Goal: Communication & Community: Answer question/provide support

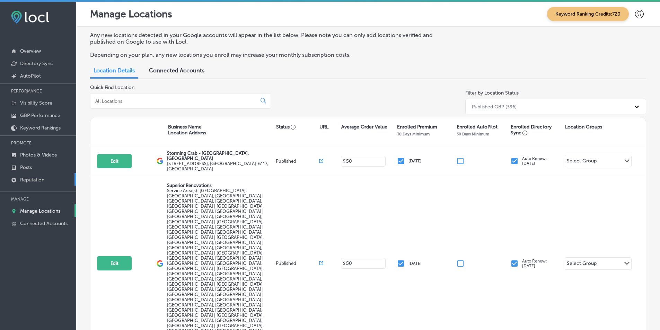
click at [44, 177] on link "Reputation" at bounding box center [38, 179] width 76 height 12
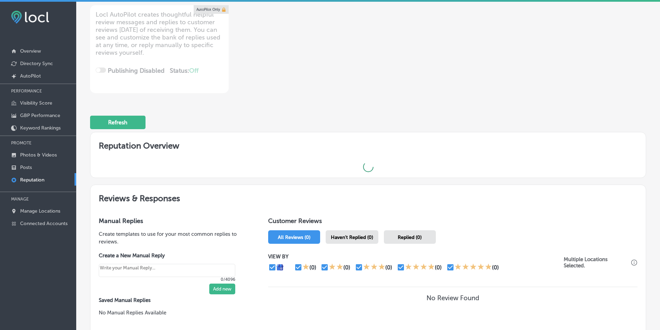
scroll to position [104, 0]
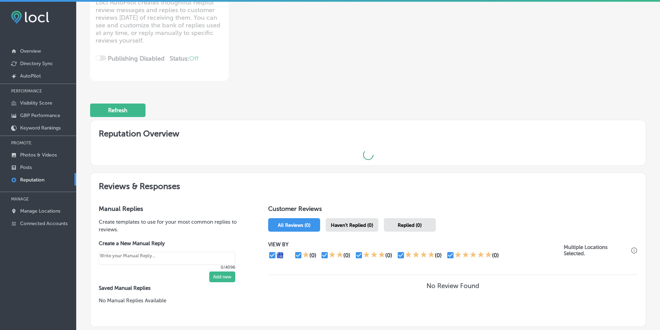
type textarea "x"
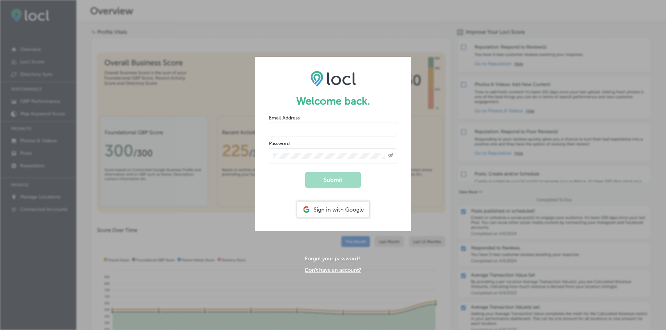
click at [334, 206] on div "Sign in with Google" at bounding box center [333, 210] width 72 height 16
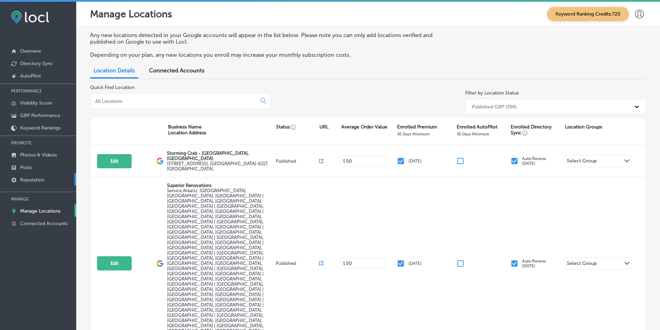
click at [47, 179] on link "Reputation" at bounding box center [38, 179] width 76 height 12
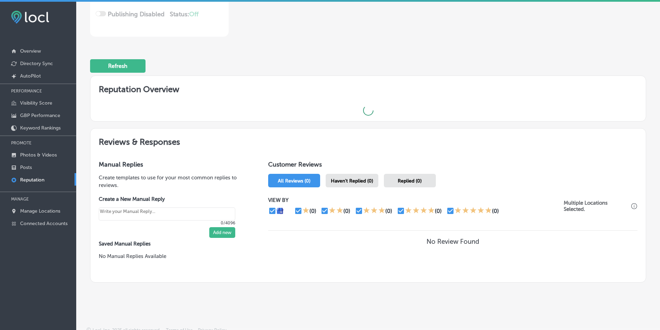
scroll to position [153, 0]
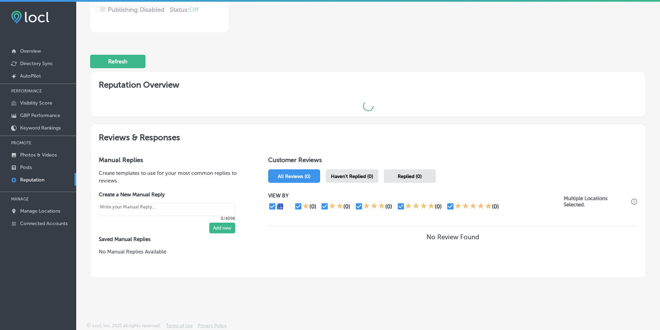
click at [348, 173] on div "Haven't Replied (0)" at bounding box center [352, 177] width 53 height 14
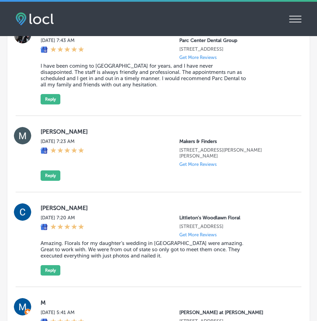
scroll to position [1436, 0]
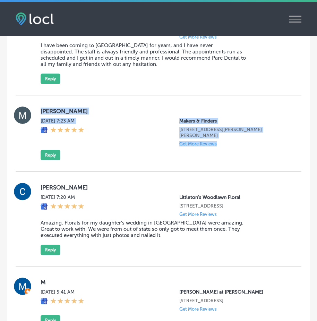
drag, startPoint x: 39, startPoint y: 113, endPoint x: 227, endPoint y: 168, distance: 195.4
click at [227, 168] on div "Mohamed Khan Tue, Aug 26, 2025 7:23 AM Makers & Finders 75 S Valle Verde Dr #26…" at bounding box center [159, 133] width 286 height 76
copy div "Mohamed Khan Tue, Aug 26, 2025 7:23 AM Makers & Finders 75 S Valle Verde Dr #26…"
click at [121, 159] on div "Mohamed Khan Tue, Aug 26, 2025 7:23 AM Makers & Finders 75 S Valle Verde Dr #26…" at bounding box center [166, 133] width 250 height 54
drag, startPoint x: 40, startPoint y: 114, endPoint x: 220, endPoint y: 176, distance: 191.4
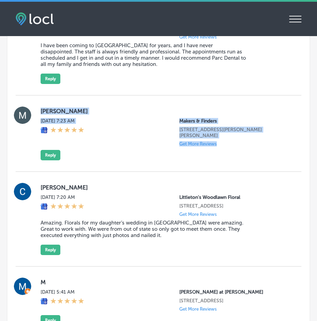
click at [220, 172] on div "Mohamed Khan Tue, Aug 26, 2025 7:23 AM Makers & Finders 75 S Valle Verde Dr #26…" at bounding box center [159, 133] width 286 height 76
copy div "Mohamed Khan Tue, Aug 26, 2025 7:23 AM Makers & Finders 75 S Valle Verde Dr #26…"
click at [56, 160] on button "Reply" at bounding box center [51, 155] width 20 height 10
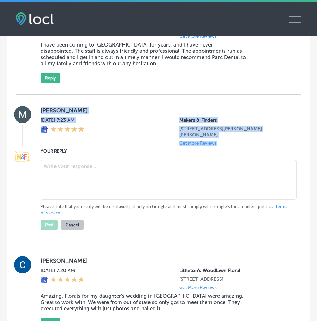
type textarea "x"
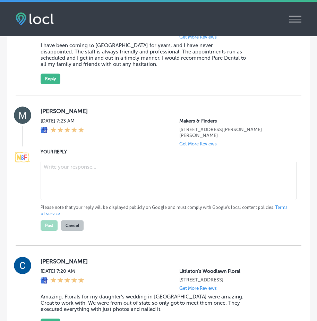
click at [80, 183] on textarea at bounding box center [169, 181] width 256 height 40
paste textarea "Thank you for your feedback, Mohamed! We appreciate you taking the time to shar…"
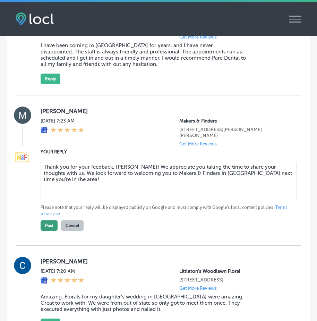
type textarea "Thank you for your feedback, Mohamed! We appreciate you taking the time to shar…"
click at [52, 231] on button "Post" at bounding box center [49, 225] width 17 height 10
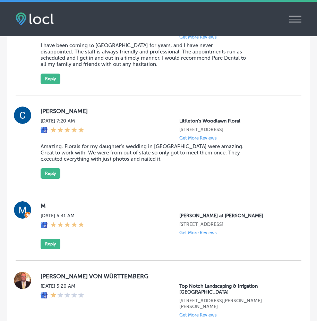
type textarea "x"
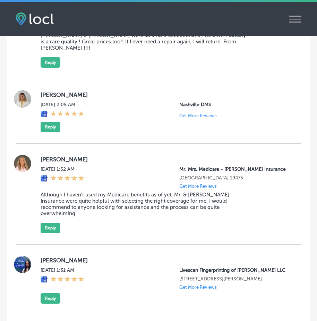
scroll to position [2093, 0]
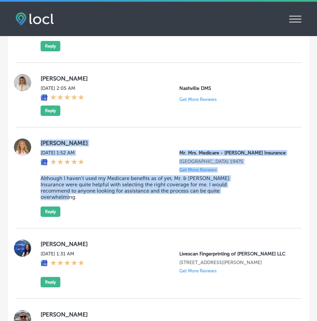
drag, startPoint x: 41, startPoint y: 136, endPoint x: 235, endPoint y: 210, distance: 208.7
click at [235, 210] on div "Wendy Todd Tue, Aug 26, 2025 1:52 AM Mr. Mrs. Medicare - Ohler Insurance Spring…" at bounding box center [159, 177] width 286 height 101
copy div "Wendy Todd Tue, Aug 26, 2025 1:52 AM Mr. Mrs. Medicare - Ohler Insurance Spring…"
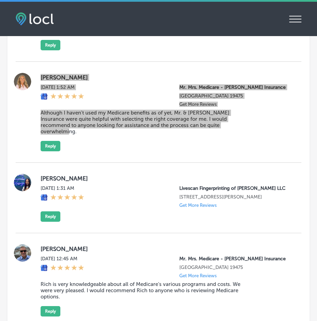
scroll to position [2163, 0]
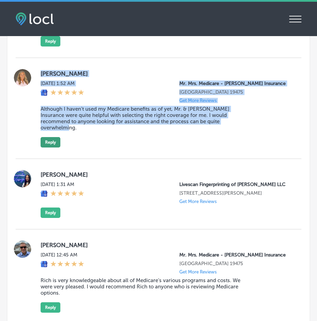
click at [53, 137] on button "Reply" at bounding box center [51, 142] width 20 height 10
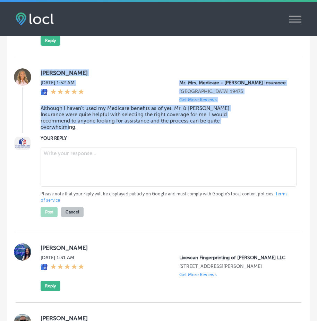
scroll to position [2162, 0]
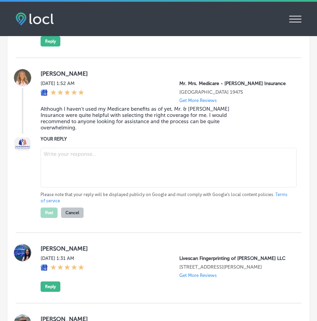
click at [60, 152] on textarea at bounding box center [169, 168] width 256 height 40
paste textarea "Thank you for your kind words, Wendy! We're so glad we could assist you in sele…"
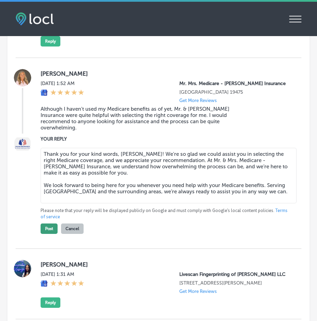
type textarea "Thank you for your kind words, Wendy! We're so glad we could assist you in sele…"
click at [50, 223] on button "Post" at bounding box center [49, 228] width 17 height 10
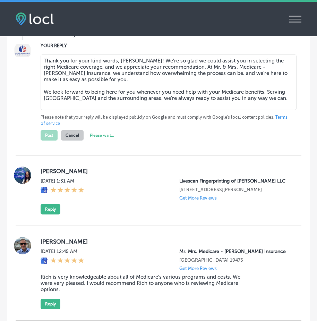
scroll to position [2266, 0]
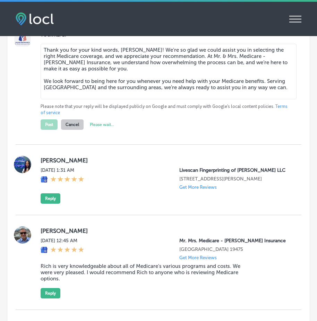
type textarea "x"
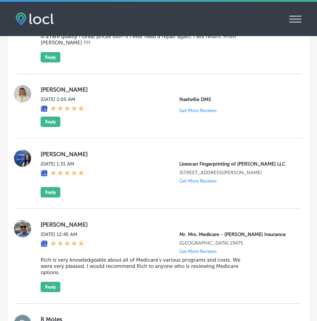
scroll to position [2116, 0]
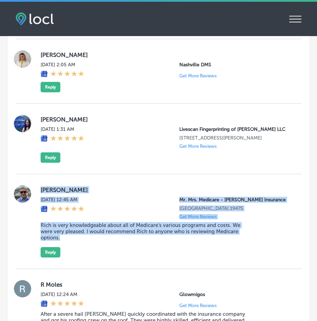
drag, startPoint x: 40, startPoint y: 183, endPoint x: 136, endPoint y: 234, distance: 108.3
click at [136, 234] on div "Frank Donato Tue, Aug 26, 2025 12:45 AM Mr. Mrs. Medicare - Ohler Insurance Spr…" at bounding box center [159, 221] width 286 height 72
copy div "Frank Donato Tue, Aug 26, 2025 12:45 AM Mr. Mrs. Medicare - Ohler Insurance Spr…"
click at [49, 248] on button "Reply" at bounding box center [51, 252] width 20 height 10
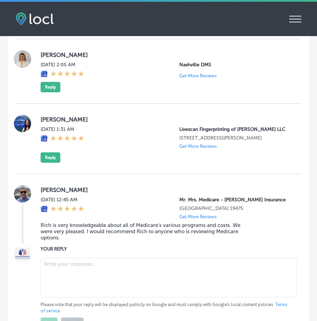
click at [77, 265] on textarea at bounding box center [169, 278] width 256 height 40
paste textarea "Thank you for the wonderful feedback, Frank! We’re so glad to hear that Rich wa…"
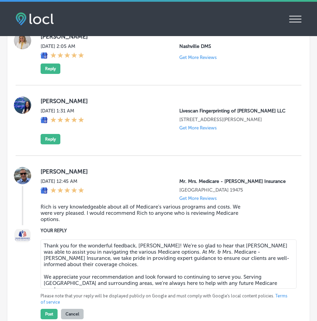
scroll to position [2150, 0]
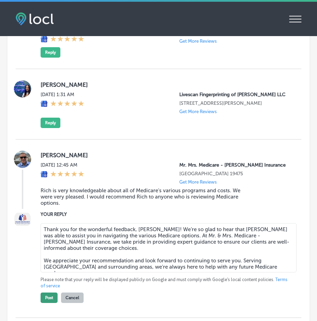
type textarea "Thank you for the wonderful feedback, Frank! We’re so glad to hear that Rich wa…"
click at [46, 292] on button "Post" at bounding box center [49, 297] width 17 height 10
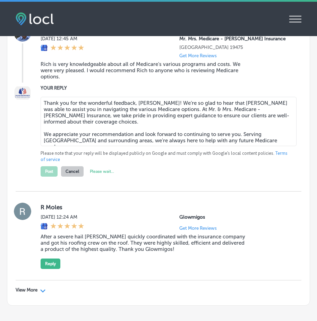
scroll to position [2289, 0]
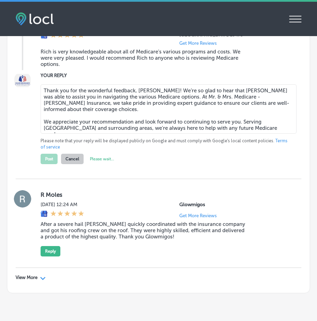
click at [39, 275] on div "View More Path Created with Sketch." at bounding box center [31, 278] width 30 height 6
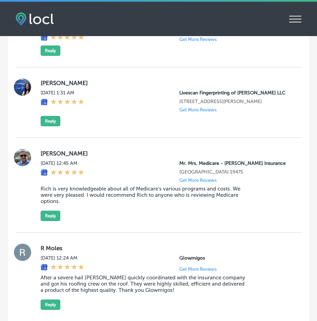
type textarea "x"
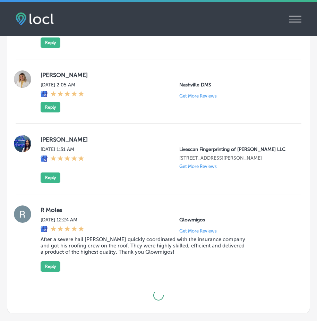
scroll to position [2101, 0]
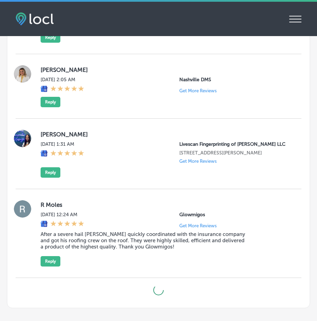
click at [142, 173] on div "Amber Adkins Tue, Aug 26, 2025 1:31 AM Livescan Fingerprinting of Marianna LLC …" at bounding box center [166, 154] width 250 height 48
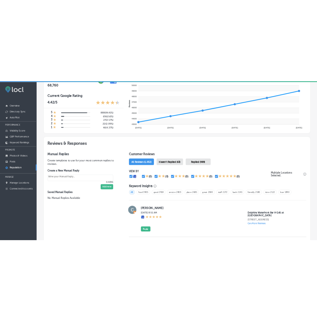
scroll to position [277, 0]
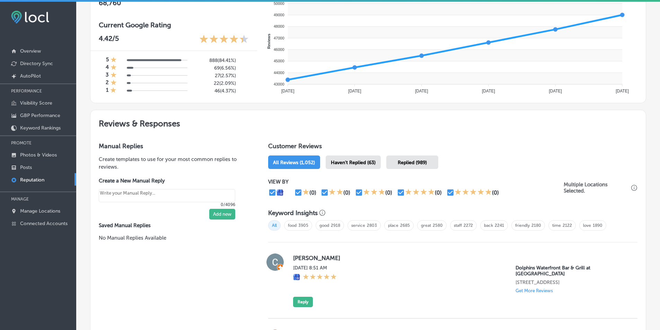
click at [322, 164] on span "Haven't Replied (63)" at bounding box center [353, 163] width 45 height 6
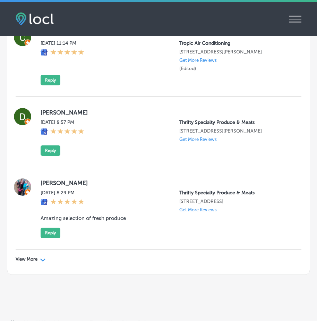
scroll to position [2364, 0]
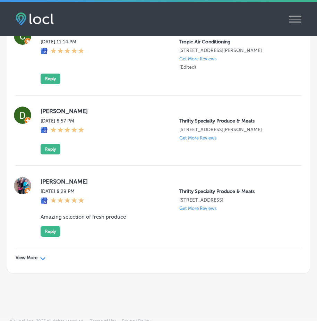
click at [39, 255] on div "View More Path Created with Sketch." at bounding box center [31, 258] width 30 height 6
type textarea "x"
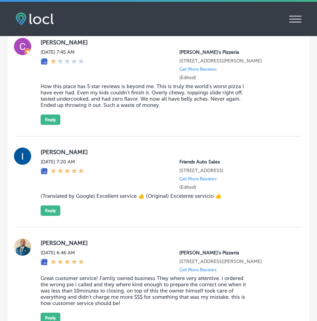
scroll to position [3508, 0]
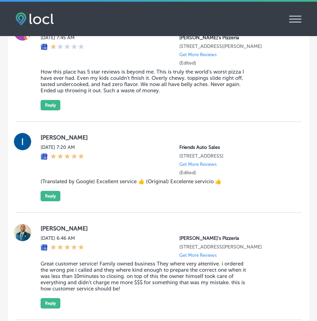
drag, startPoint x: 172, startPoint y: 188, endPoint x: 135, endPoint y: 202, distance: 40.4
click at [172, 188] on div "Idelso Meneses Sun, Aug 24, 2025 7:20 AM Friends Auto Sales 5201 E Colfax Ave D…" at bounding box center [166, 167] width 250 height 68
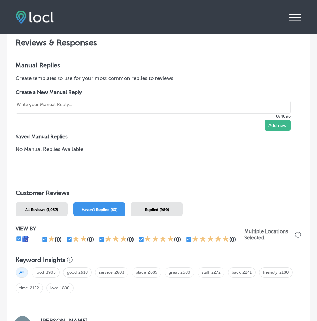
scroll to position [543, 0]
